Goal: Use online tool/utility

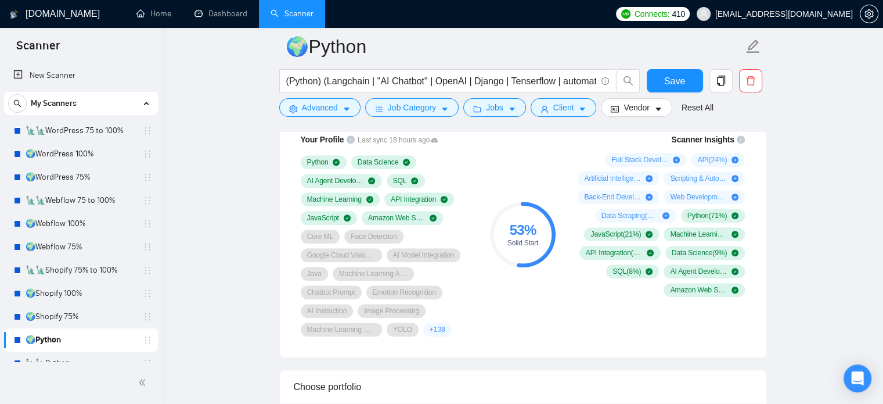
scroll to position [116, 0]
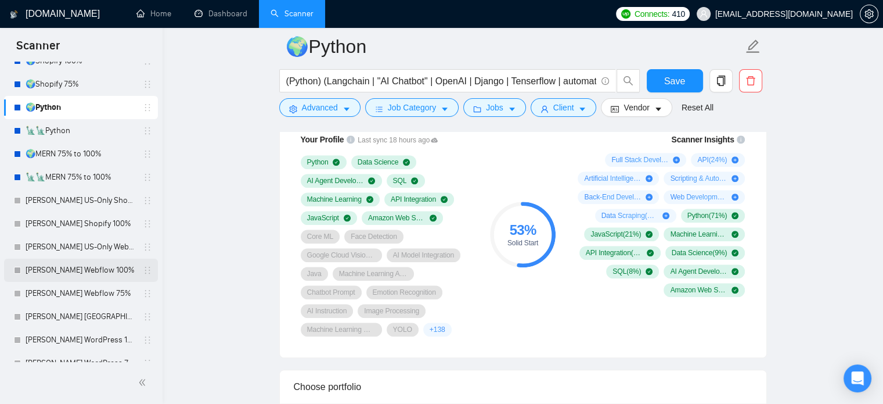
scroll to position [290, 0]
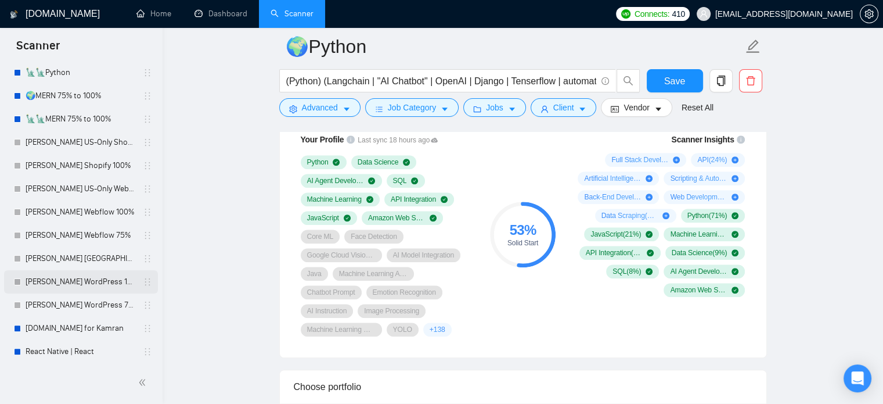
click at [100, 281] on link "[PERSON_NAME] WordPress 100%" at bounding box center [81, 281] width 110 height 23
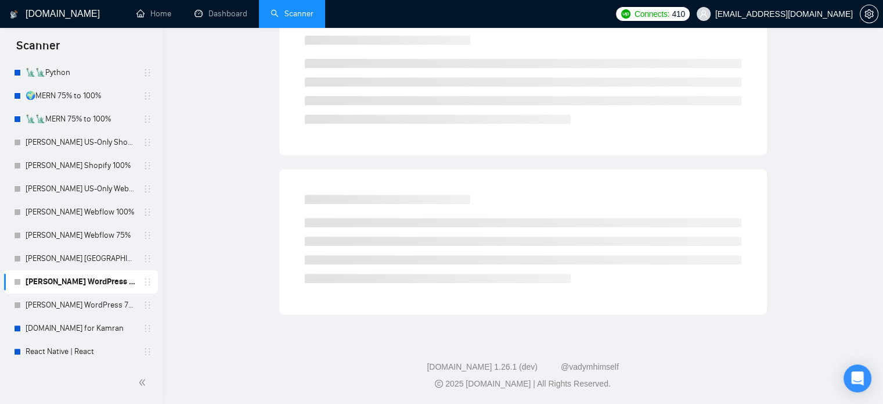
scroll to position [20, 0]
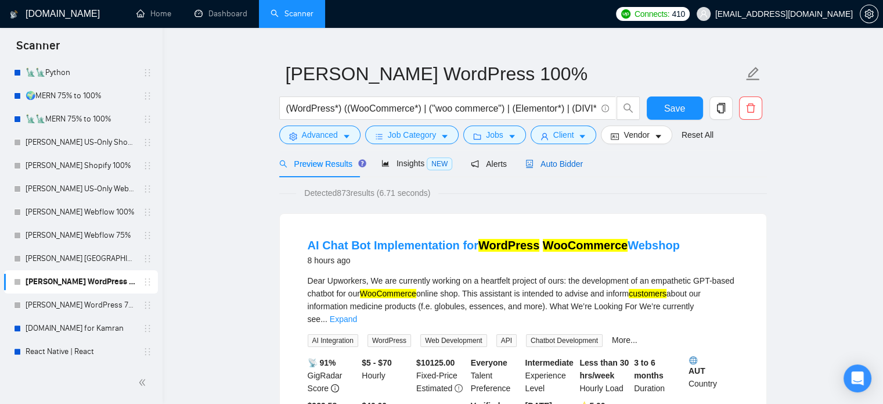
click at [548, 162] on span "Auto Bidder" at bounding box center [554, 163] width 57 height 9
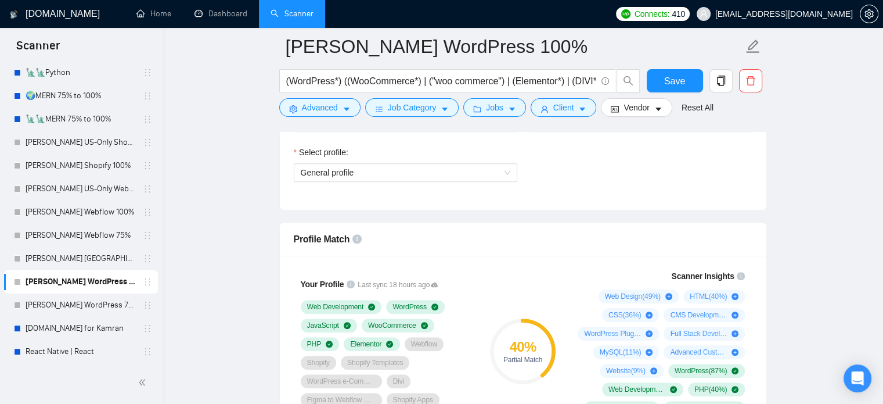
scroll to position [833, 0]
